Goal: Task Accomplishment & Management: Manage account settings

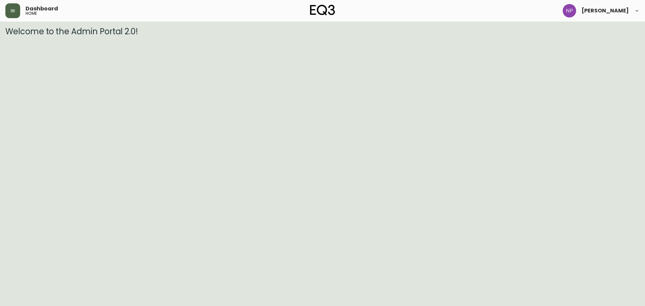
click at [16, 11] on button "button" at bounding box center [12, 10] width 15 height 15
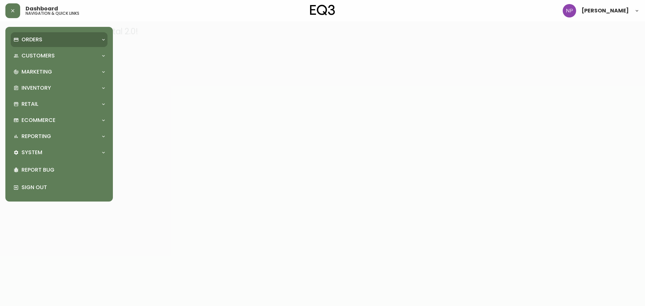
click at [29, 40] on p "Orders" at bounding box center [31, 39] width 21 height 7
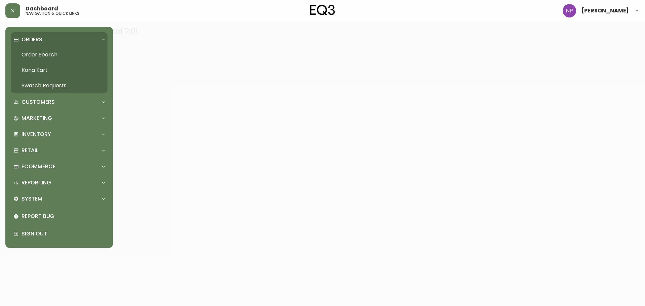
click at [41, 55] on link "Order Search" at bounding box center [59, 54] width 97 height 15
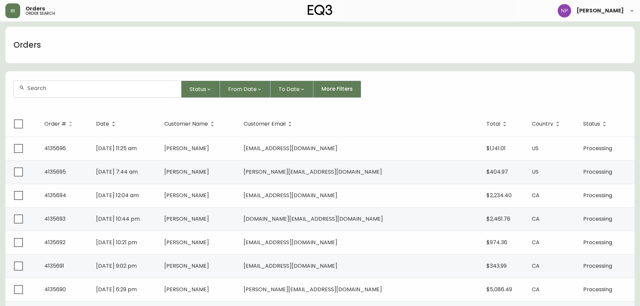
click at [53, 96] on div at bounding box center [97, 89] width 167 height 16
type input "8581083"
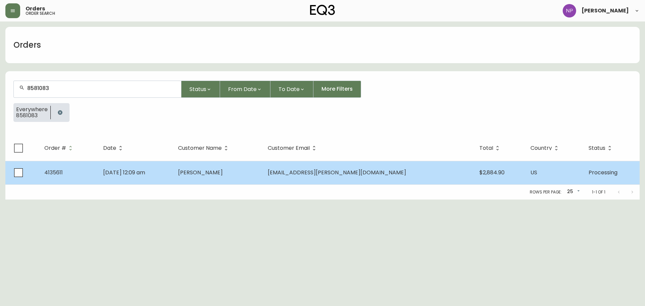
click at [136, 176] on span "[DATE] 12:09 am" at bounding box center [124, 173] width 42 height 8
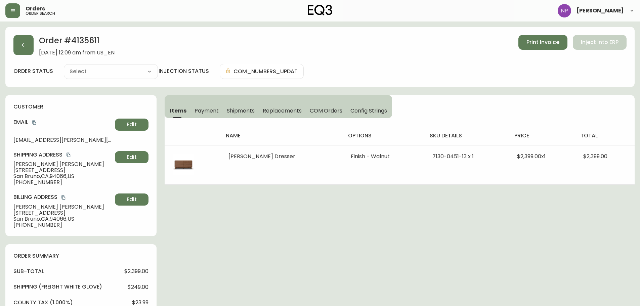
type input "Processing"
select select "PROCESSING"
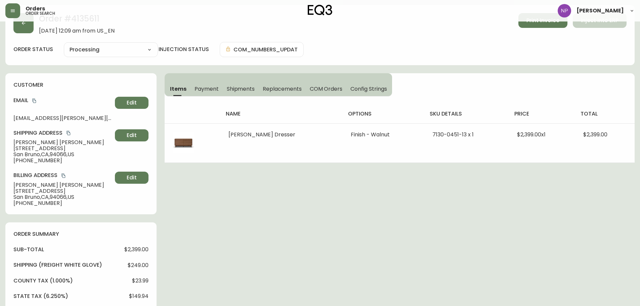
scroll to position [34, 0]
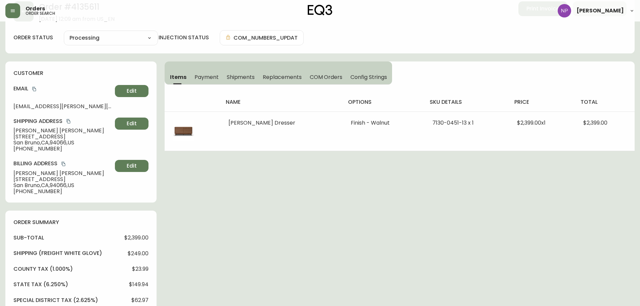
click at [245, 77] on span "Shipments" at bounding box center [241, 77] width 28 height 7
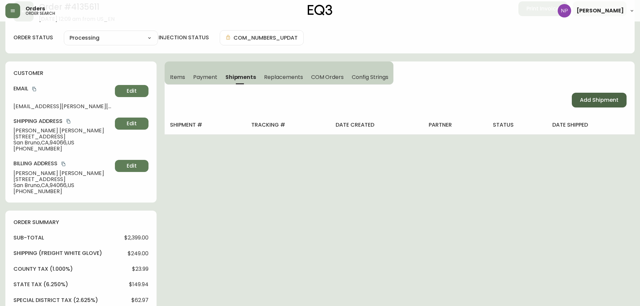
click at [587, 104] on button "Add Shipment" at bounding box center [599, 100] width 55 height 15
select select "PENDING"
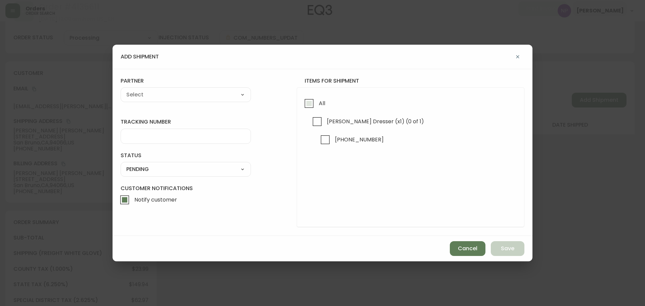
click at [306, 97] on input "All" at bounding box center [308, 103] width 15 height 15
checkbox input "true"
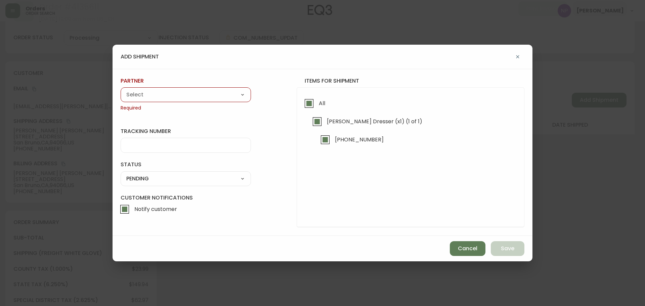
click at [207, 94] on select "A Move to Remember LLC ABF Freight Alero [PERSON_NAME] Canada Post Canpar Expre…" at bounding box center [186, 95] width 130 height 10
select select "cke1dpc0yc9gj0134t8k3ng1a"
click at [121, 90] on select "A Move to Remember LLC ABF Freight Alero [PERSON_NAME] Canada Post Canpar Expre…" at bounding box center [186, 95] width 130 height 10
type input "RXO"
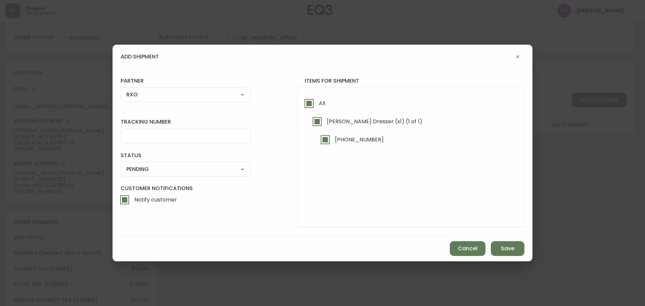
click at [168, 139] on input "tracking number" at bounding box center [185, 136] width 119 height 6
type input "4135611"
drag, startPoint x: 152, startPoint y: 167, endPoint x: 145, endPoint y: 174, distance: 10.2
click at [152, 167] on select "SHIPPED PENDING CANCELLED" at bounding box center [186, 169] width 130 height 10
click at [121, 164] on select "SHIPPED PENDING CANCELLED" at bounding box center [186, 169] width 130 height 10
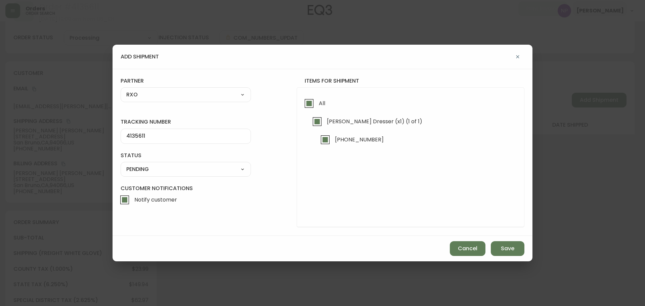
select select "PENDING"
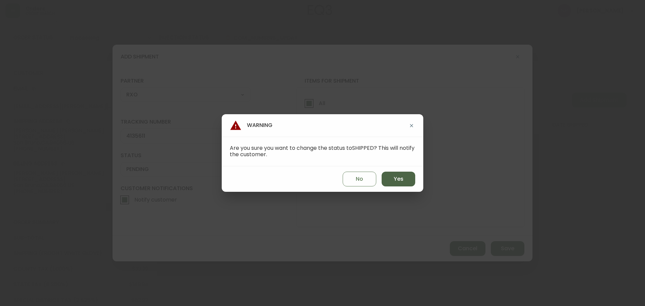
click at [406, 181] on button "Yes" at bounding box center [399, 179] width 34 height 15
type input "SHIPPED"
select select "SHIPPED"
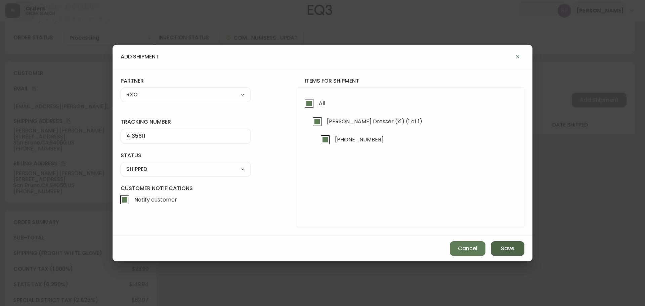
click at [513, 248] on span "Save" at bounding box center [507, 248] width 13 height 7
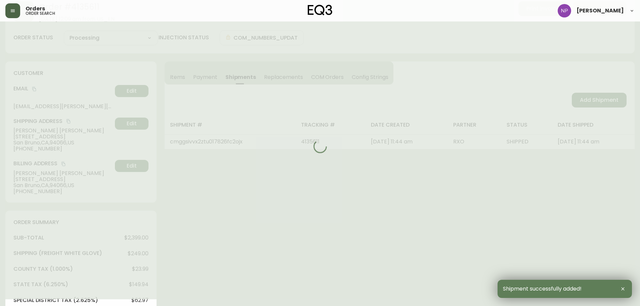
type input "Fully Shipped"
select select "FULLY_SHIPPED"
